Goal: Information Seeking & Learning: Learn about a topic

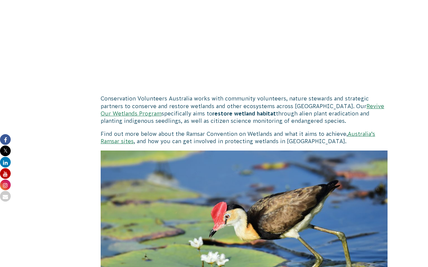
scroll to position [407, 0]
click at [337, 108] on link "Revive Our Wetlands Program" at bounding box center [242, 110] width 283 height 13
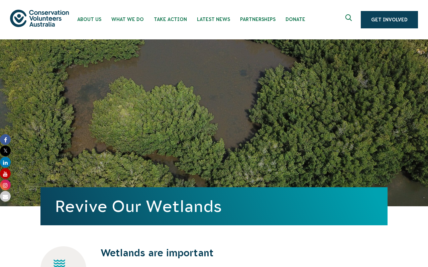
drag, startPoint x: 63, startPoint y: 86, endPoint x: 308, endPoint y: 1, distance: 258.7
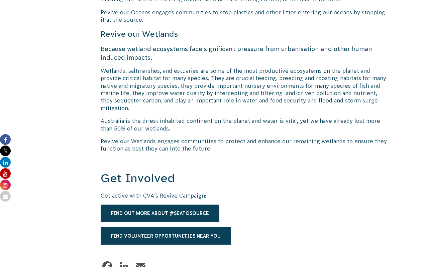
scroll to position [1046, 0]
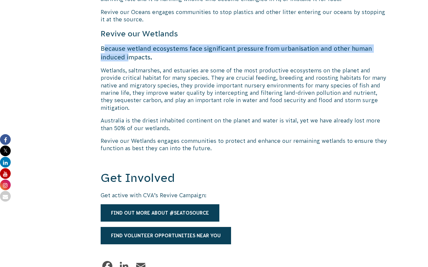
drag, startPoint x: 103, startPoint y: 48, endPoint x: 130, endPoint y: 58, distance: 28.7
click at [130, 58] on h6 "Because wetland ecosystems face significant pressure from urbanisation and othe…" at bounding box center [244, 52] width 287 height 17
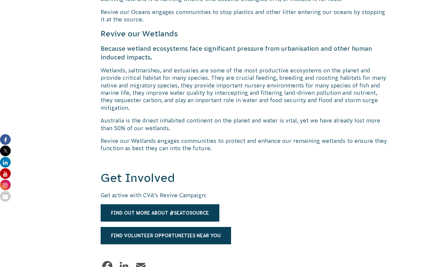
scroll to position [1030, 0]
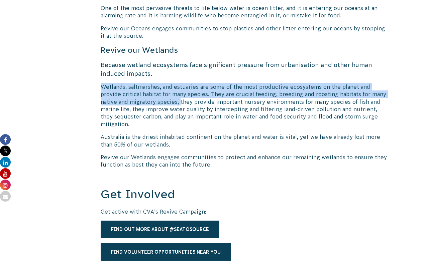
drag, startPoint x: 99, startPoint y: 87, endPoint x: 180, endPoint y: 98, distance: 82.7
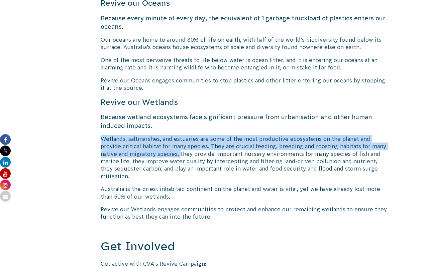
scroll to position [978, 0]
